Goal: Task Accomplishment & Management: Manage account settings

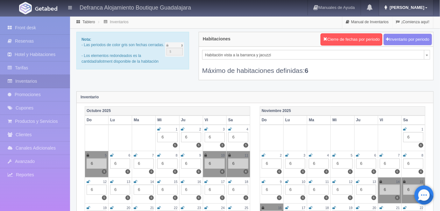
click at [415, 10] on span "[PERSON_NAME]" at bounding box center [406, 7] width 36 height 5
click at [88, 22] on link "Tablero" at bounding box center [88, 22] width 12 height 4
click at [87, 22] on link "Tablero" at bounding box center [88, 22] width 12 height 4
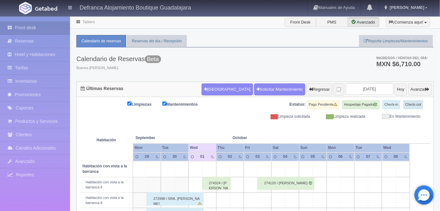
click at [322, 185] on td at bounding box center [320, 184] width 14 height 15
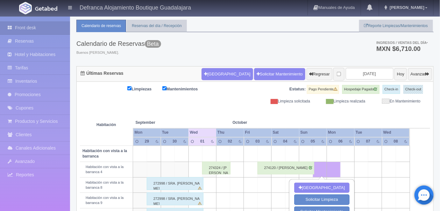
scroll to position [10, 0]
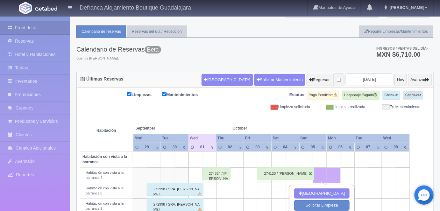
click at [173, 157] on td at bounding box center [168, 159] width 14 height 16
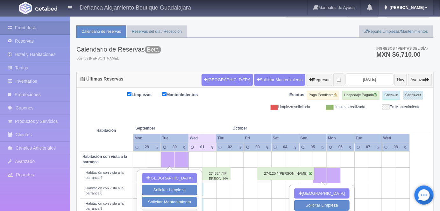
click at [423, 9] on span "[PERSON_NAME]" at bounding box center [406, 7] width 36 height 5
click at [405, 30] on link "Salir / Log Out" at bounding box center [407, 30] width 50 height 8
